Goal: Navigation & Orientation: Find specific page/section

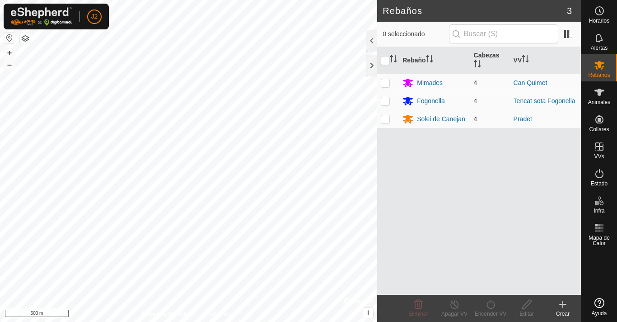
click at [385, 119] on p-checkbox at bounding box center [385, 118] width 9 height 7
checkbox input "true"
click at [527, 307] on icon at bounding box center [526, 304] width 9 height 9
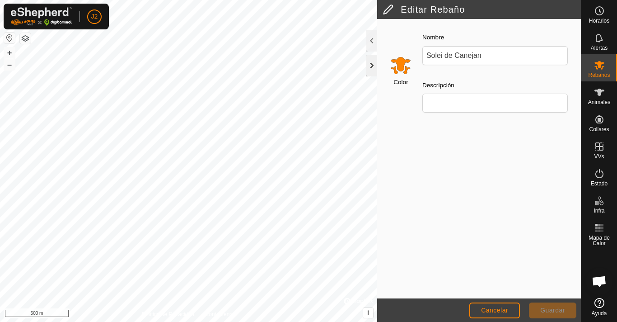
click at [370, 65] on div at bounding box center [372, 66] width 11 height 22
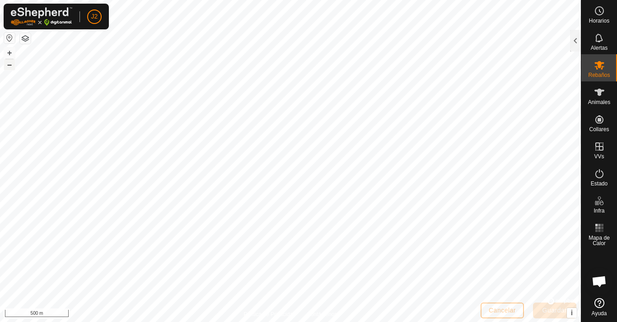
click at [9, 65] on button "–" at bounding box center [9, 64] width 11 height 11
click at [575, 38] on div at bounding box center [575, 41] width 11 height 22
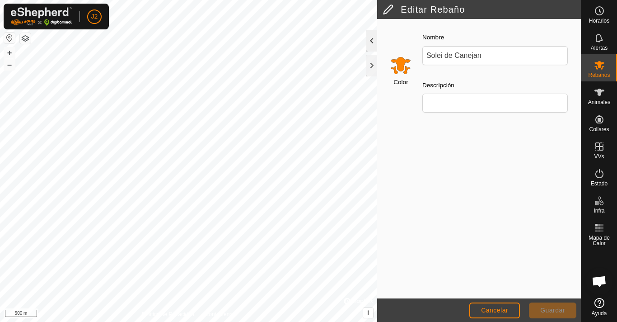
click at [575, 38] on div "Nombre Solei de Canejan Descripción" at bounding box center [495, 75] width 160 height 103
click at [7, 65] on button "–" at bounding box center [9, 64] width 11 height 11
click at [371, 66] on div at bounding box center [372, 66] width 11 height 22
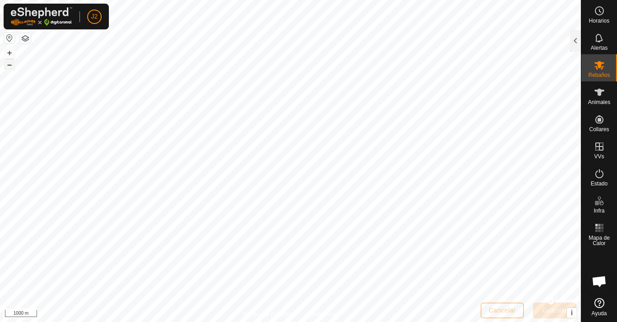
click at [7, 66] on button "–" at bounding box center [9, 64] width 11 height 11
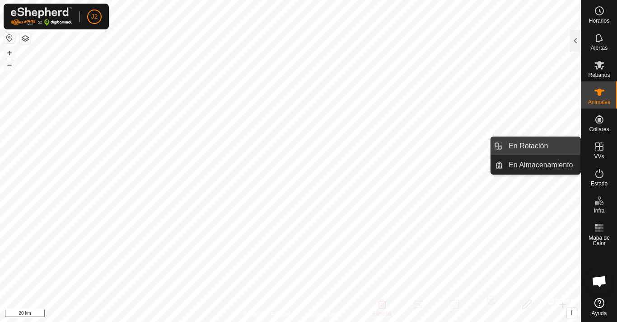
click at [531, 143] on link "En Rotación" at bounding box center [541, 146] width 77 height 18
click at [599, 152] on es-virtualpaddocks-svg-icon at bounding box center [600, 146] width 16 height 14
click at [599, 145] on icon at bounding box center [600, 146] width 8 height 8
click at [524, 148] on link "En Rotación" at bounding box center [541, 146] width 77 height 18
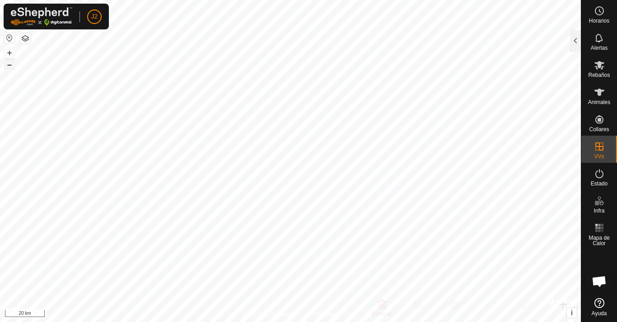
click at [9, 65] on button "–" at bounding box center [9, 64] width 11 height 11
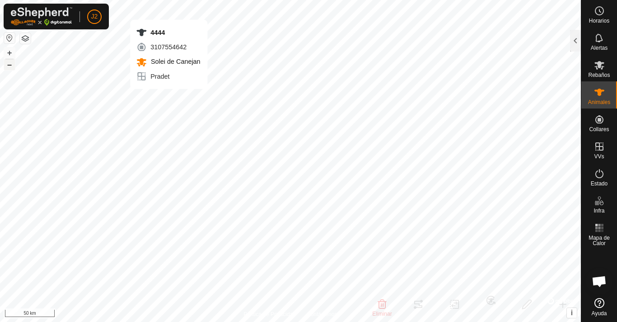
checkbox input "false"
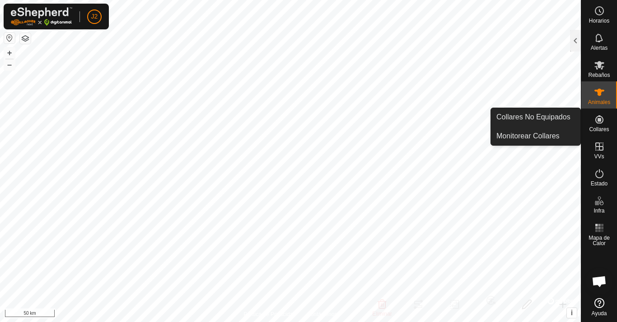
click at [599, 124] on icon at bounding box center [599, 119] width 11 height 11
click at [601, 118] on icon at bounding box center [600, 119] width 8 height 8
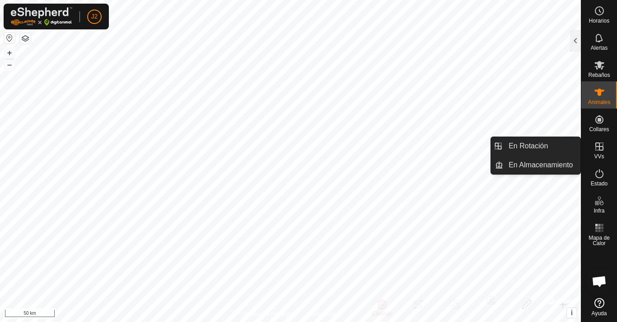
click at [597, 148] on icon at bounding box center [599, 146] width 11 height 11
click at [538, 143] on link "En Rotación" at bounding box center [541, 146] width 77 height 18
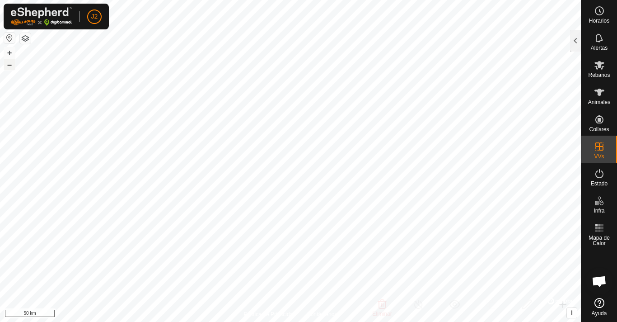
click at [9, 64] on button "–" at bounding box center [9, 64] width 11 height 11
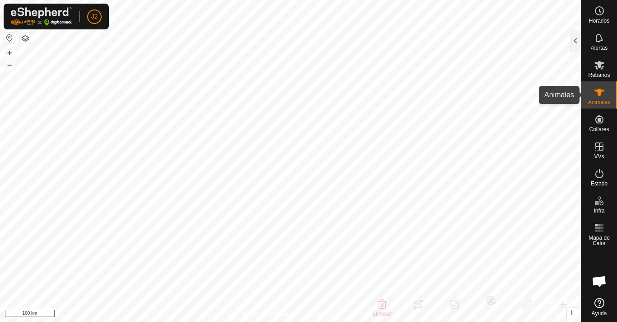
click at [602, 92] on icon at bounding box center [599, 92] width 11 height 11
click at [599, 94] on icon at bounding box center [600, 92] width 10 height 7
click at [600, 174] on icon at bounding box center [599, 173] width 11 height 11
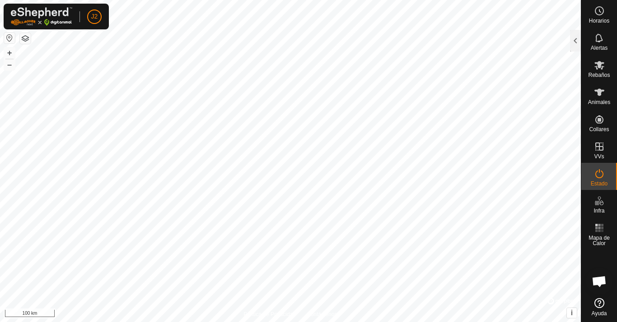
click at [600, 174] on icon at bounding box center [599, 173] width 11 height 11
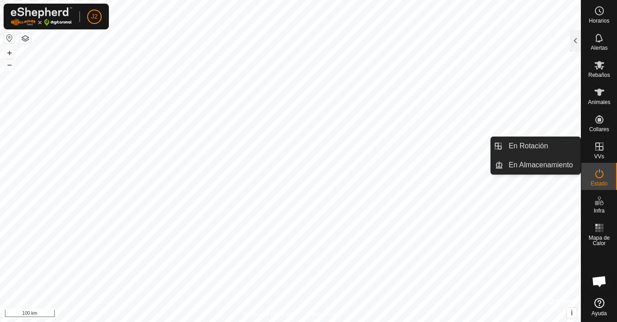
click at [601, 146] on icon at bounding box center [600, 146] width 8 height 8
click at [547, 143] on link "En Rotación" at bounding box center [541, 146] width 77 height 18
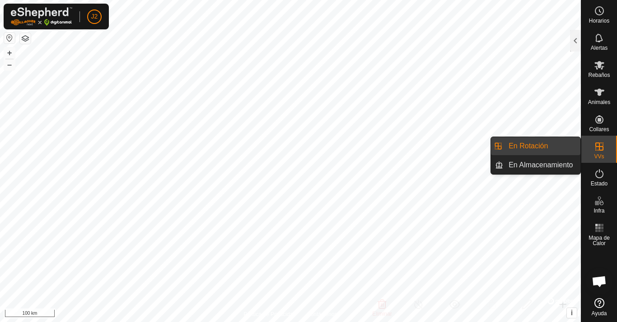
click at [500, 146] on li "En Rotación" at bounding box center [535, 146] width 89 height 18
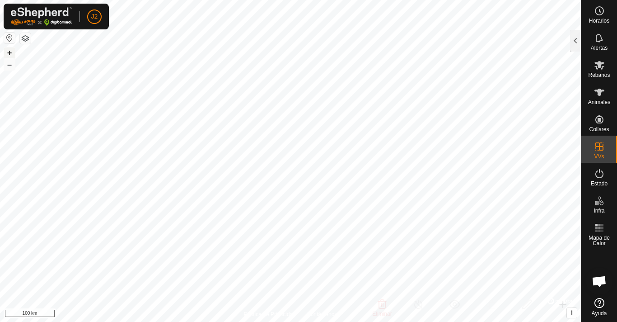
click at [9, 52] on button "+" at bounding box center [9, 52] width 11 height 11
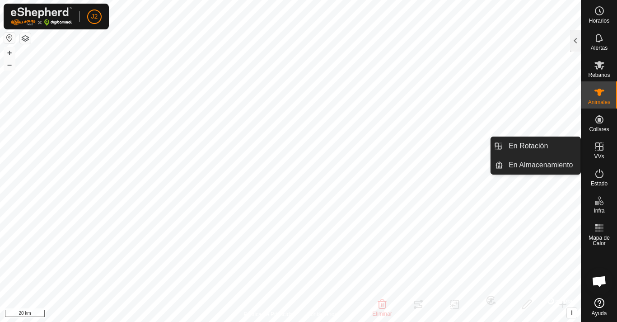
click at [599, 149] on icon at bounding box center [600, 146] width 8 height 8
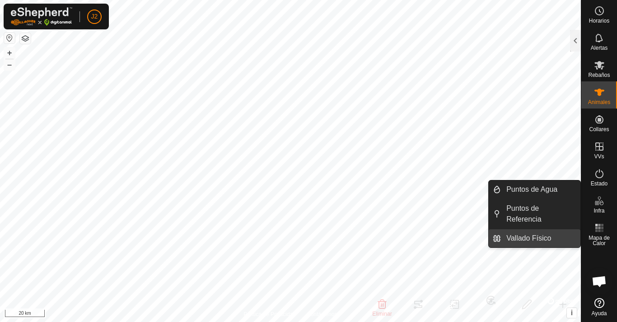
click at [572, 229] on link "Vallado Físico" at bounding box center [541, 238] width 80 height 18
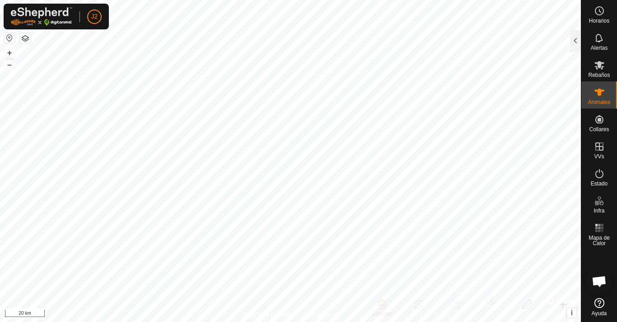
click at [25, 38] on button "button" at bounding box center [25, 38] width 11 height 11
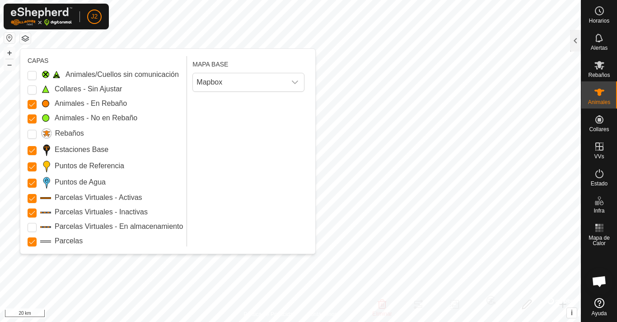
click at [25, 38] on button "button" at bounding box center [25, 38] width 11 height 11
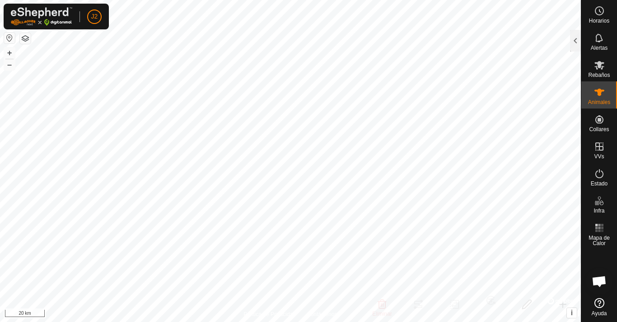
click at [10, 37] on button "button" at bounding box center [9, 38] width 11 height 11
click at [9, 38] on button "button" at bounding box center [9, 38] width 11 height 11
click at [8, 36] on button "button" at bounding box center [9, 38] width 11 height 11
checkbox input "false"
click at [8, 38] on button "button" at bounding box center [9, 38] width 11 height 11
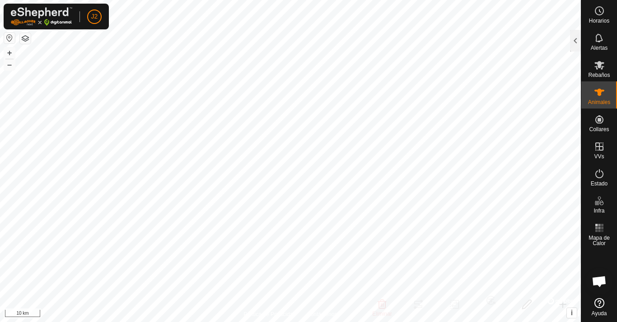
click at [8, 38] on button "button" at bounding box center [9, 38] width 11 height 11
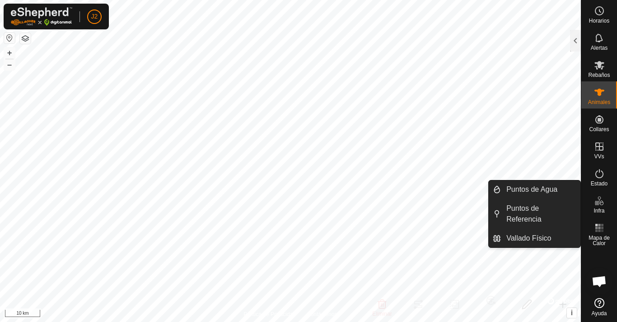
click at [600, 203] on icon at bounding box center [599, 200] width 11 height 11
click at [539, 229] on link "Vallado Físico" at bounding box center [541, 238] width 80 height 18
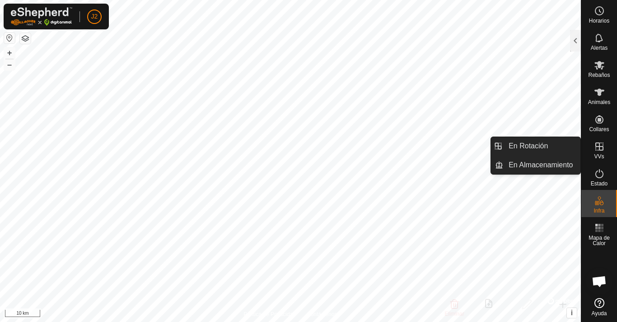
click at [599, 150] on icon at bounding box center [600, 146] width 8 height 8
click at [555, 146] on link "En Rotación" at bounding box center [541, 146] width 77 height 18
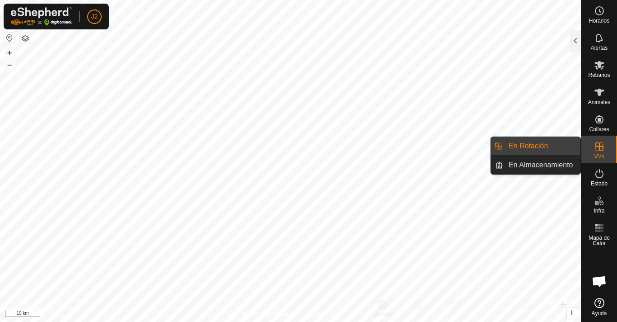
click at [524, 146] on link "En Rotación" at bounding box center [541, 146] width 77 height 18
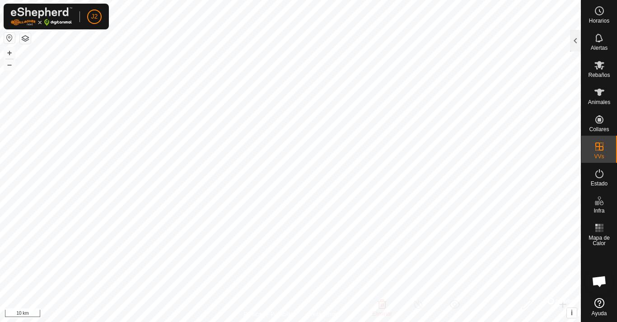
click at [24, 40] on button "button" at bounding box center [25, 38] width 11 height 11
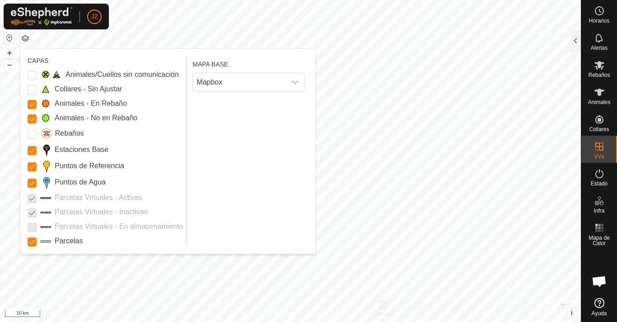
click at [24, 40] on button "button" at bounding box center [25, 38] width 11 height 11
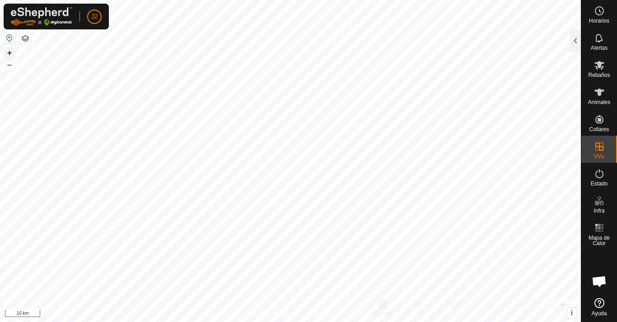
click at [8, 52] on button "+" at bounding box center [9, 52] width 11 height 11
click at [10, 38] on button "button" at bounding box center [9, 38] width 11 height 11
click at [597, 36] on icon at bounding box center [599, 37] width 7 height 9
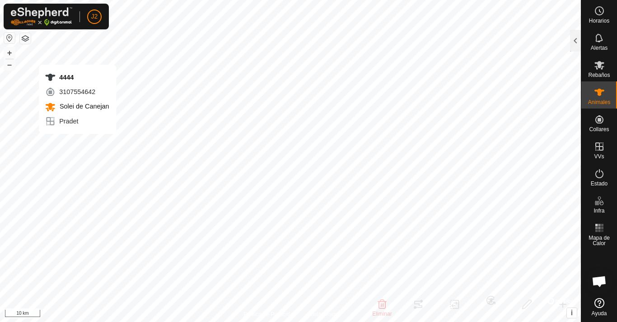
checkbox input "false"
click at [10, 64] on button "–" at bounding box center [9, 64] width 11 height 11
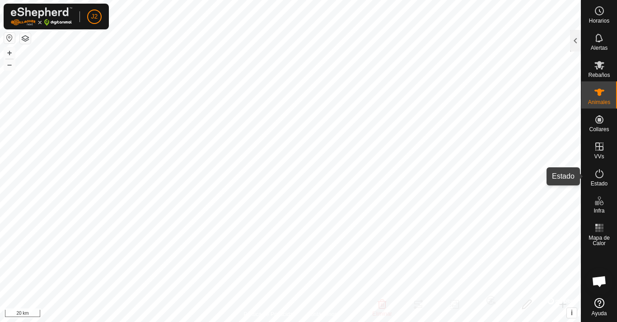
click at [602, 174] on icon at bounding box center [599, 173] width 11 height 11
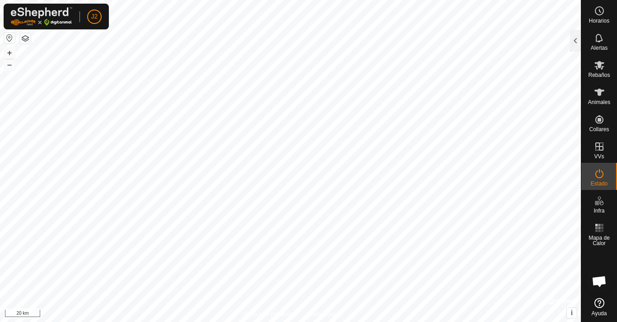
click at [602, 174] on icon at bounding box center [599, 173] width 11 height 11
click at [9, 52] on button "+" at bounding box center [9, 52] width 11 height 11
click at [10, 64] on button "–" at bounding box center [9, 64] width 11 height 11
click at [599, 69] on icon at bounding box center [599, 65] width 11 height 11
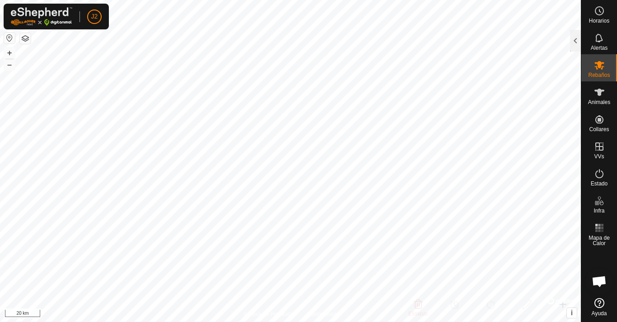
click at [599, 69] on icon at bounding box center [599, 65] width 11 height 11
click at [597, 73] on span "Rebaños" at bounding box center [599, 74] width 22 height 5
click at [599, 282] on span "Obre el xat" at bounding box center [599, 282] width 15 height 13
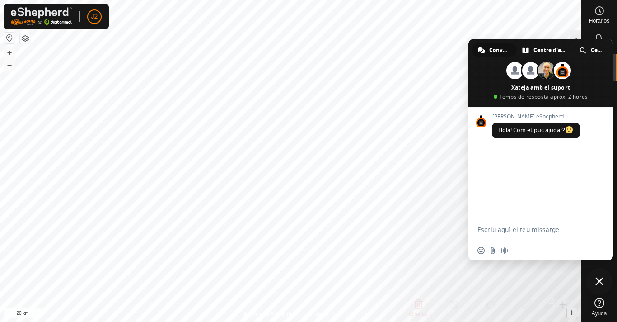
click at [599, 302] on icon at bounding box center [600, 303] width 10 height 10
click at [26, 40] on button "button" at bounding box center [25, 38] width 11 height 11
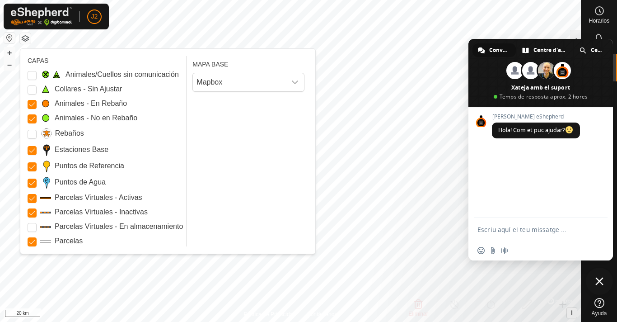
click at [26, 40] on button "button" at bounding box center [25, 38] width 11 height 11
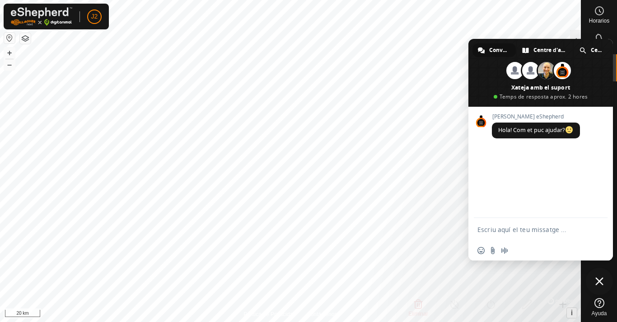
click at [26, 40] on button "button" at bounding box center [25, 38] width 11 height 11
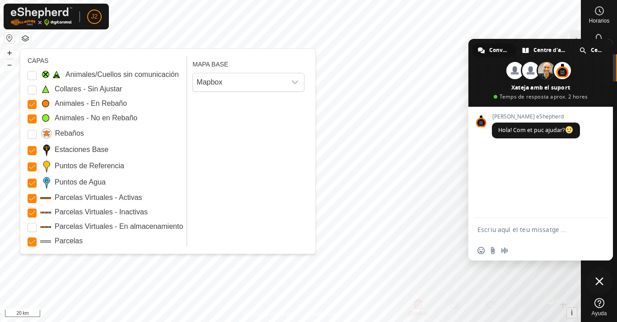
click at [9, 39] on button "button" at bounding box center [9, 38] width 11 height 11
